Goal: Find specific page/section: Find specific page/section

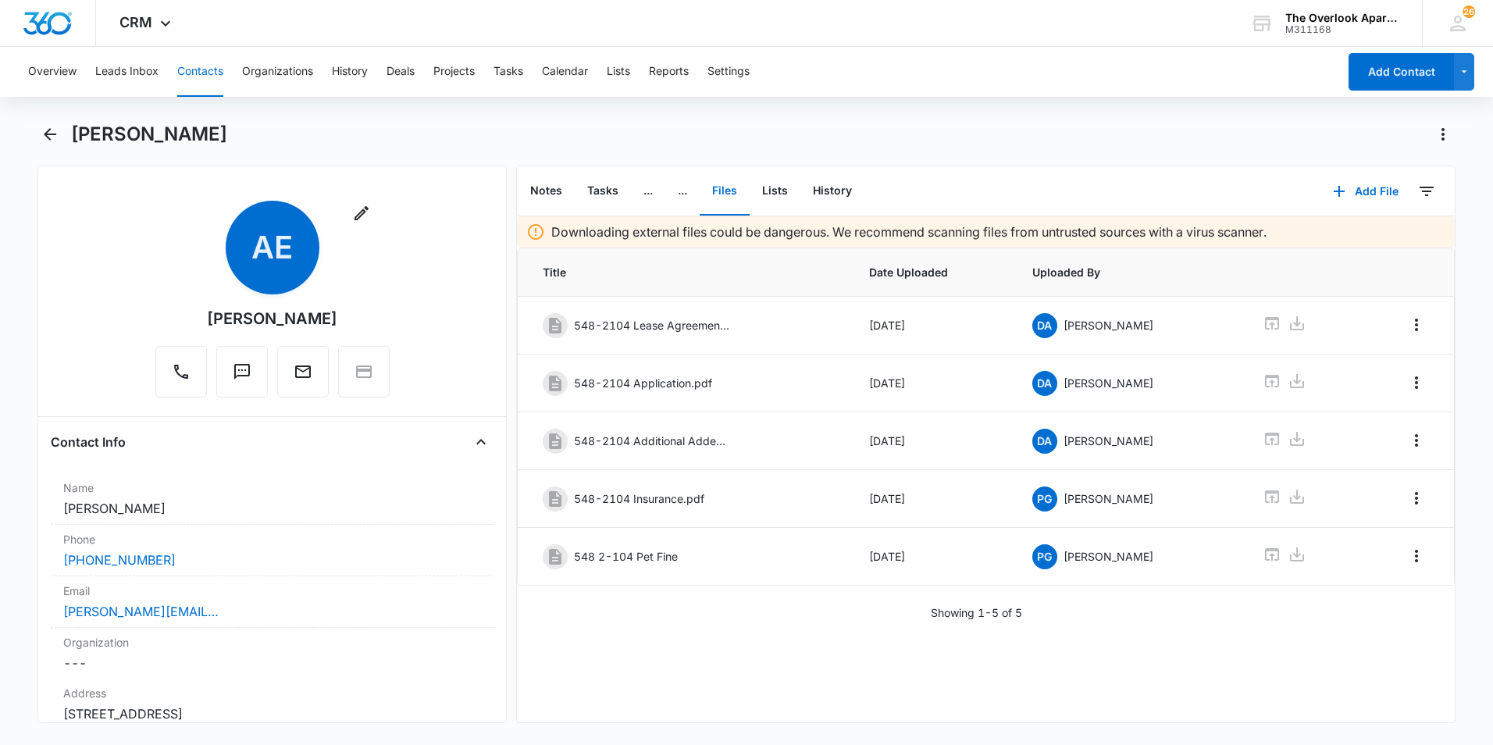
click at [199, 80] on button "Contacts" at bounding box center [200, 72] width 46 height 50
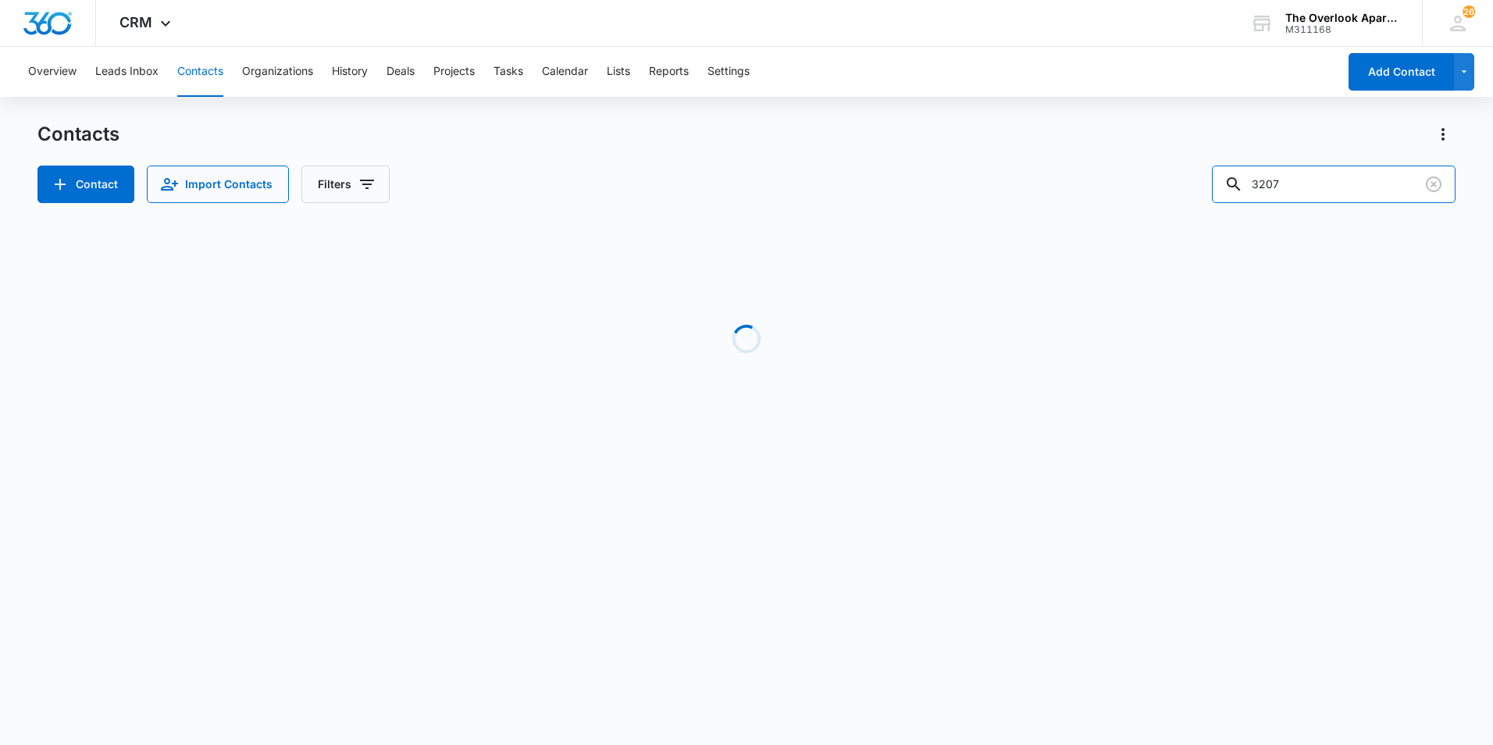
drag, startPoint x: 1325, startPoint y: 187, endPoint x: 832, endPoint y: 247, distance: 496.4
click at [833, 249] on div "Contacts Contact Import Contacts Filters 3207 Loading No Results" at bounding box center [746, 298] width 1418 height 353
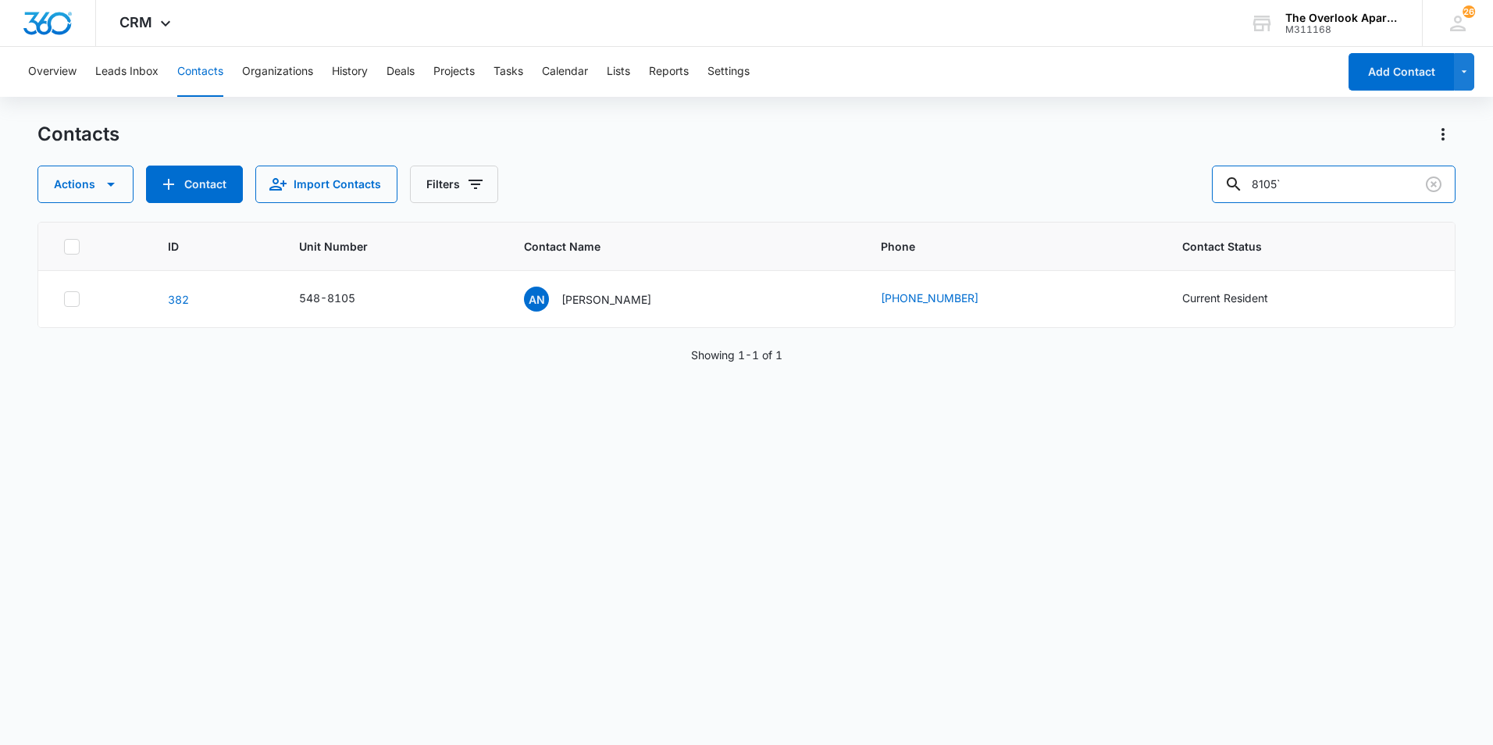
type input "8105`"
click at [600, 309] on div "AN [PERSON_NAME]" at bounding box center [587, 299] width 127 height 25
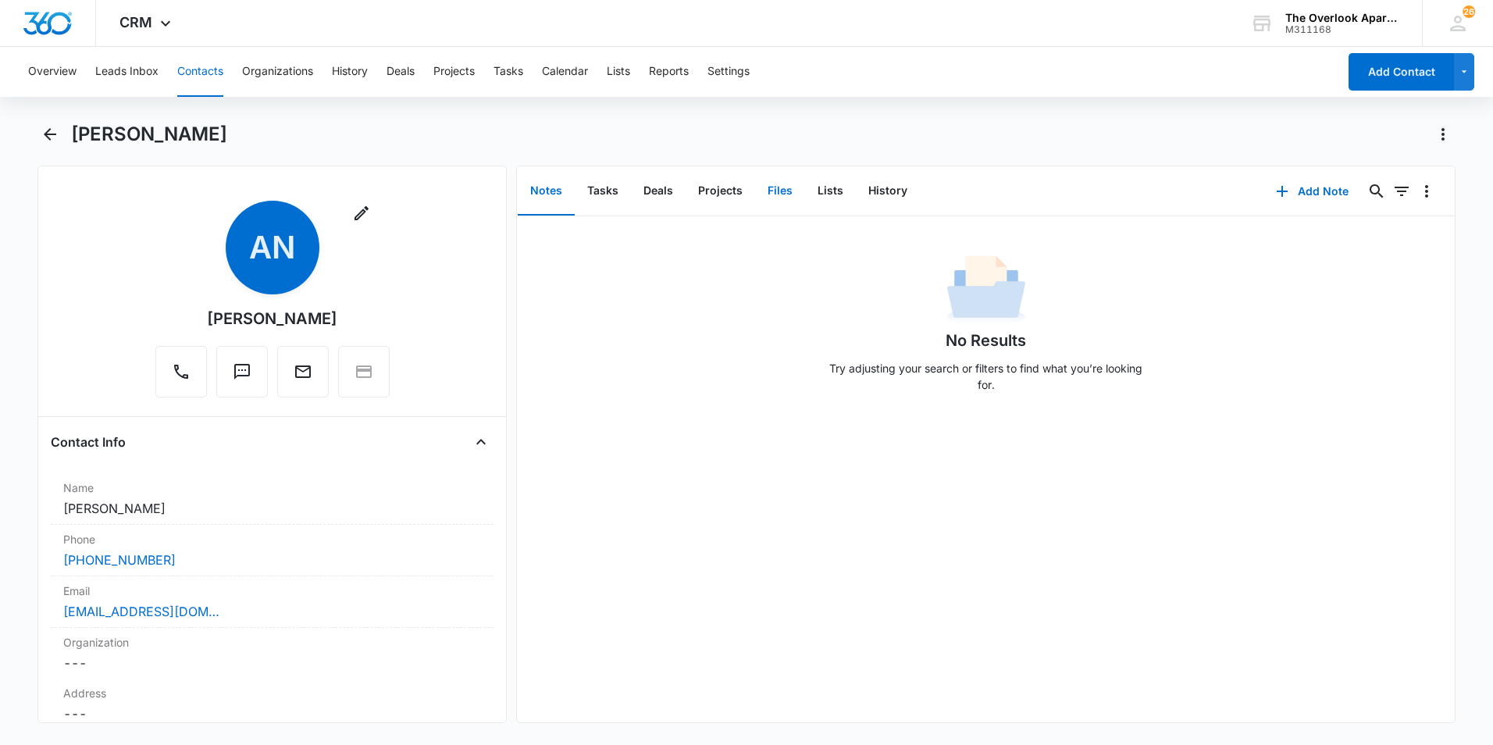
click at [779, 177] on button "Files" at bounding box center [780, 191] width 50 height 48
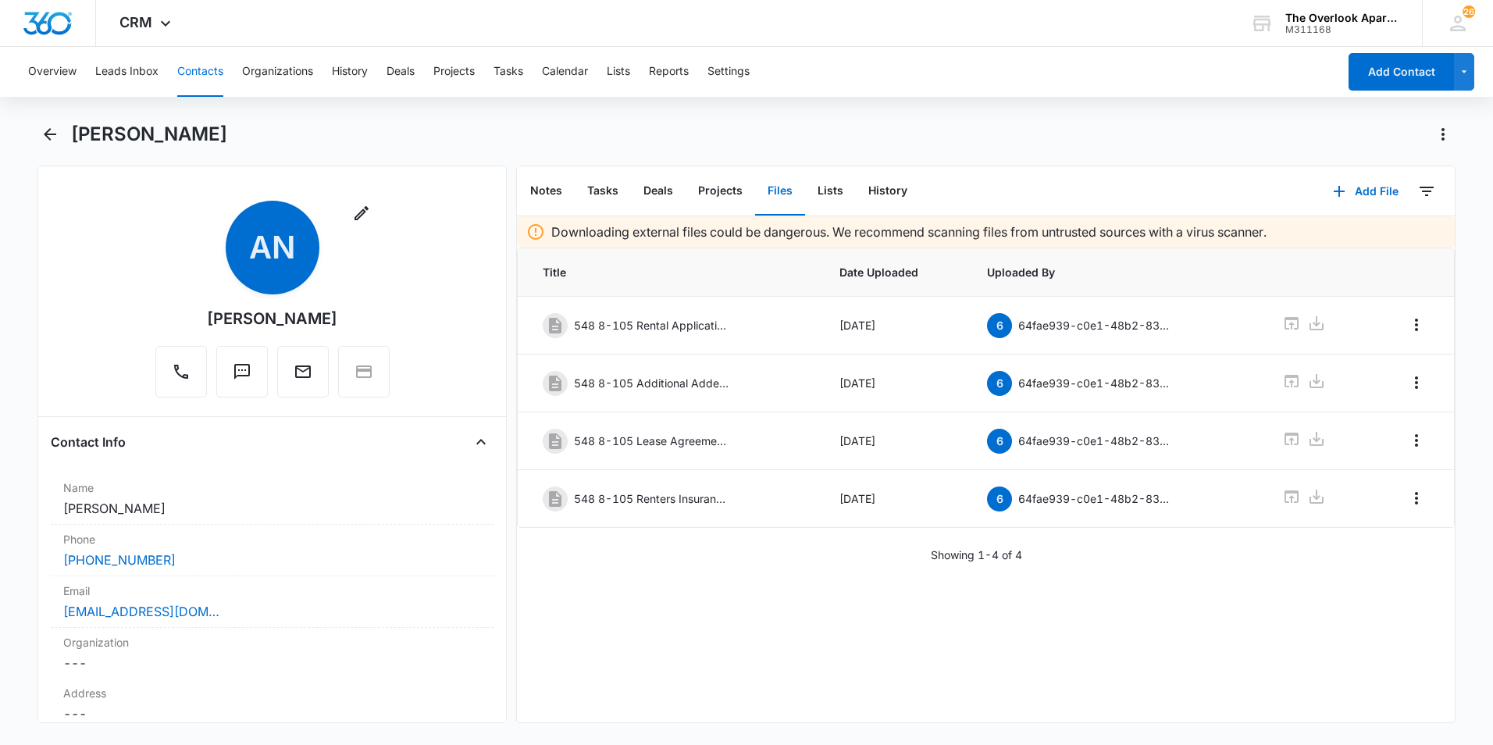
click at [744, 578] on div "Downloading external files could be dangerous. We recommend scanning files from…" at bounding box center [986, 469] width 938 height 506
click at [737, 587] on div "Downloading external files could be dangerous. We recommend scanning files from…" at bounding box center [986, 469] width 938 height 506
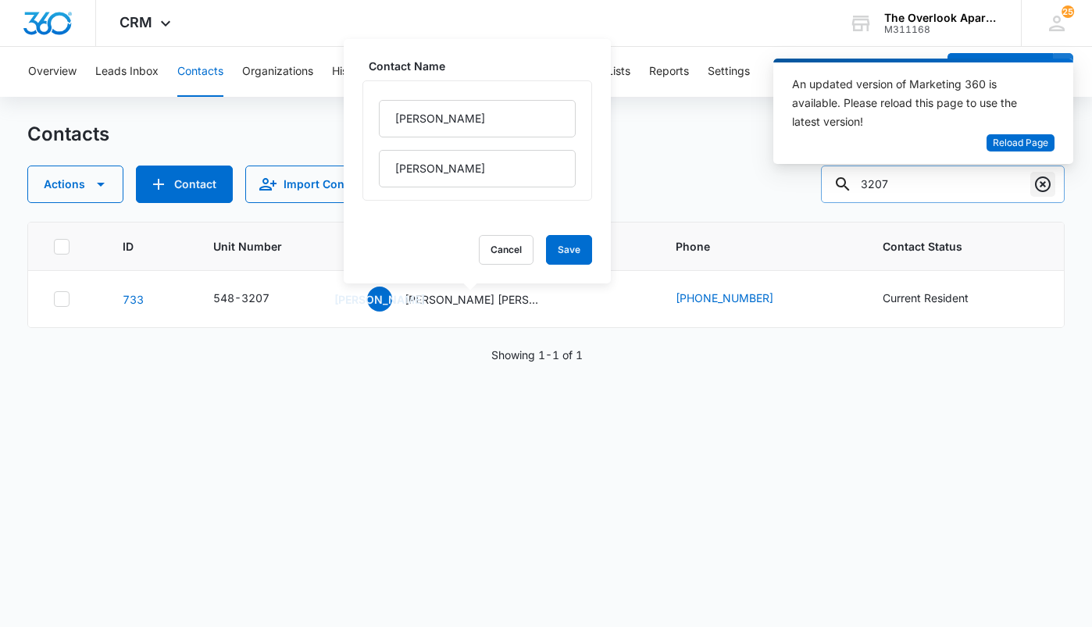
click at [1047, 182] on icon "Clear" at bounding box center [1042, 184] width 19 height 19
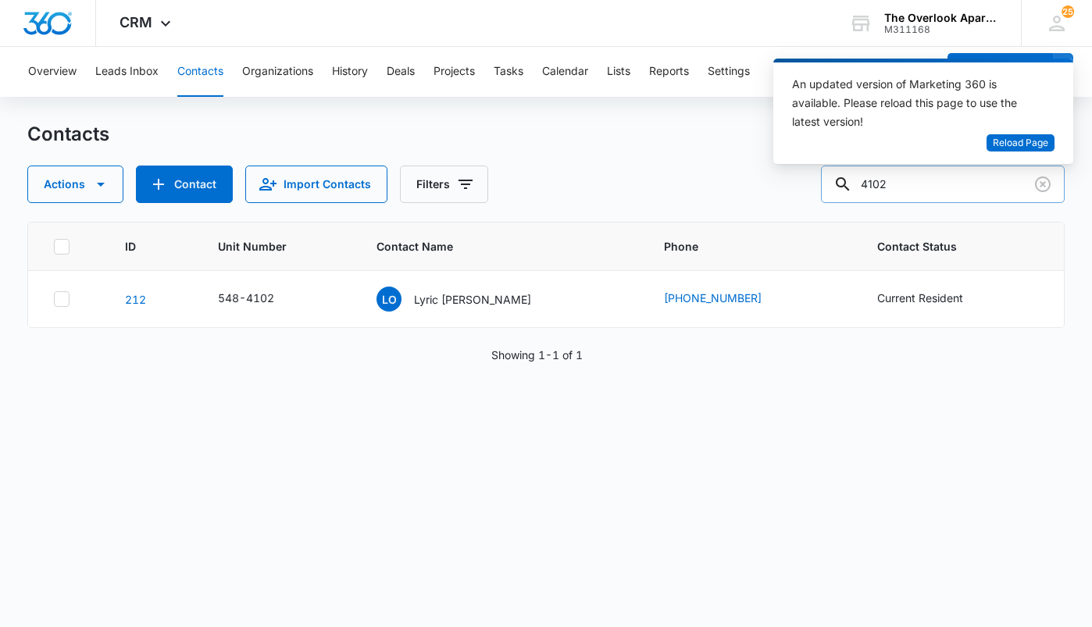
click at [940, 179] on input "4102" at bounding box center [943, 184] width 244 height 37
type input "4202"
